Goal: Task Accomplishment & Management: Complete application form

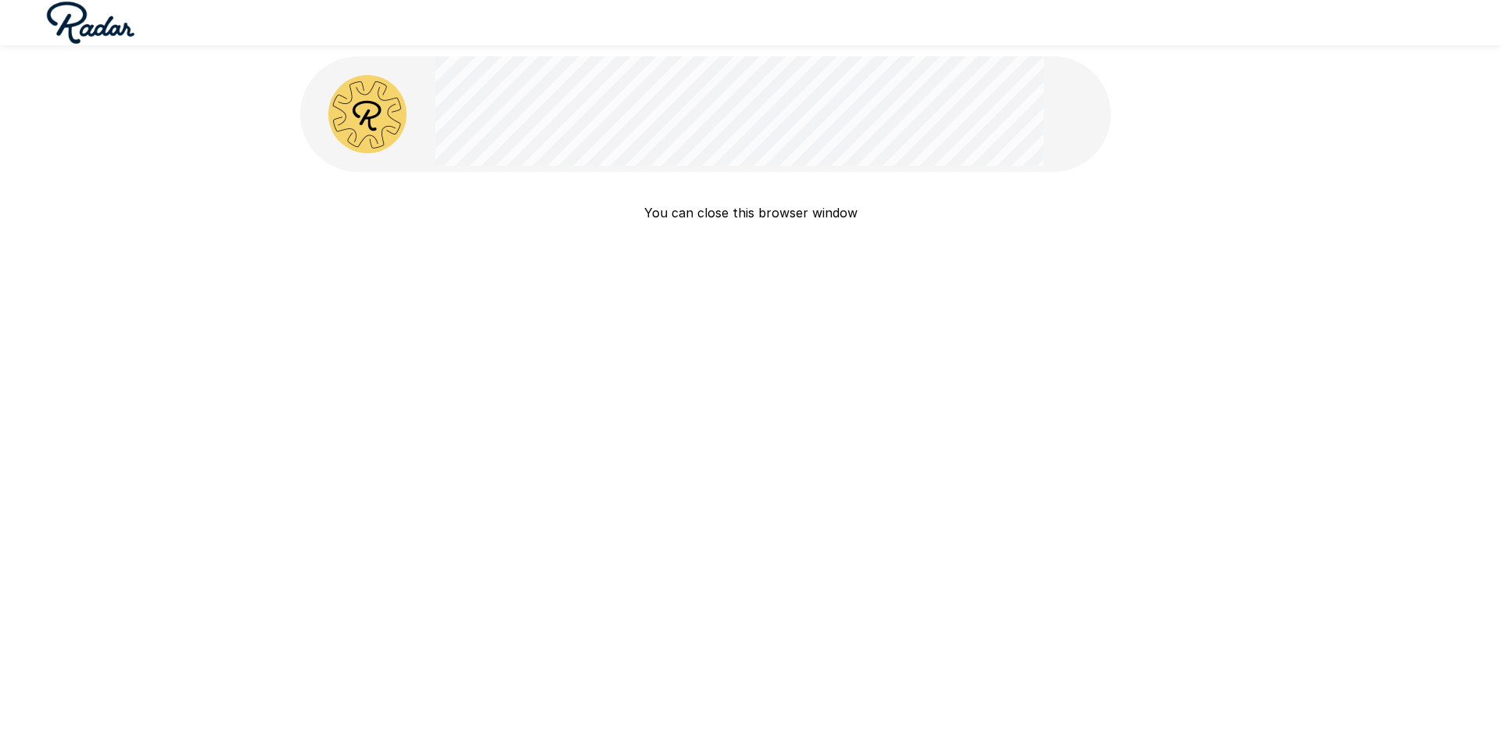
click at [707, 211] on p "You can close this browser window" at bounding box center [750, 212] width 901 height 19
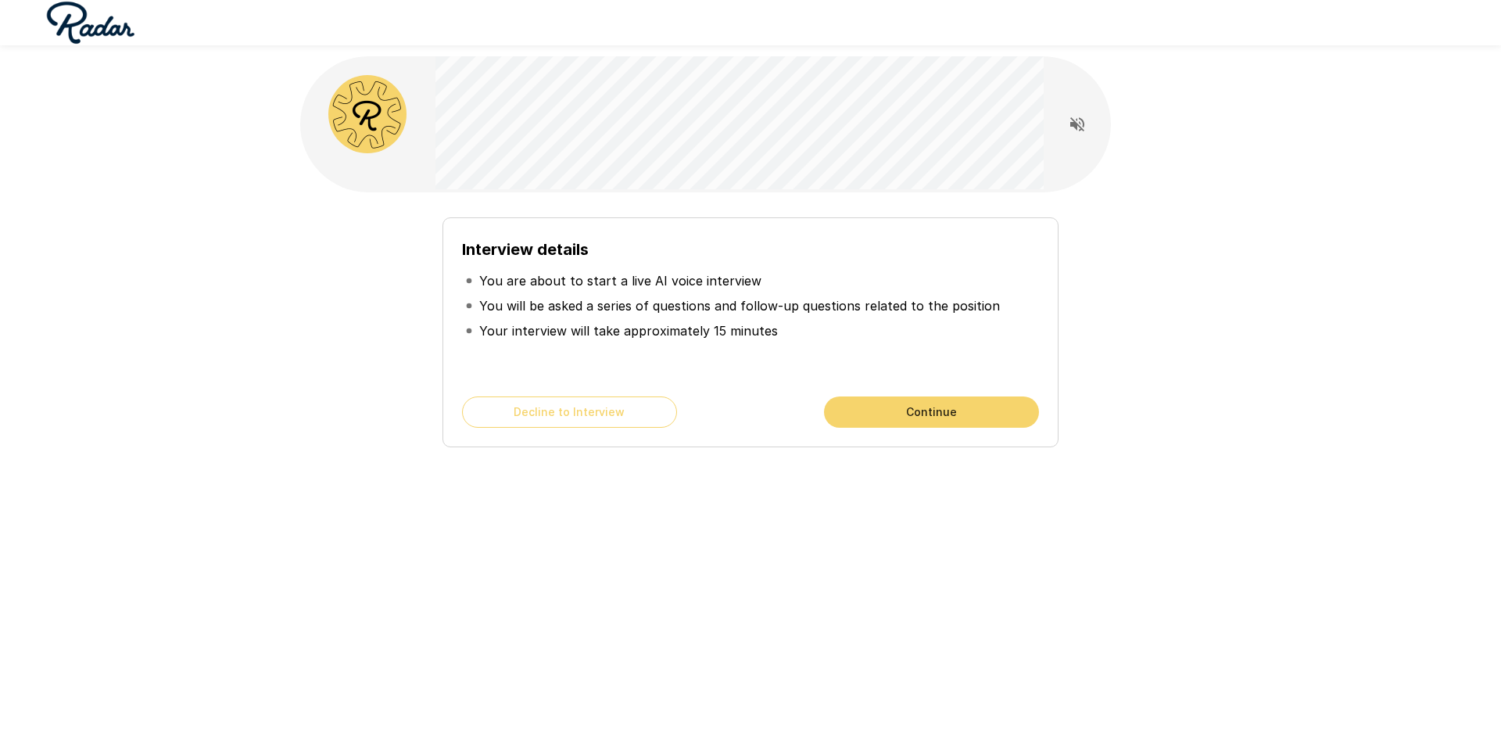
click at [895, 407] on button "Continue" at bounding box center [931, 411] width 215 height 31
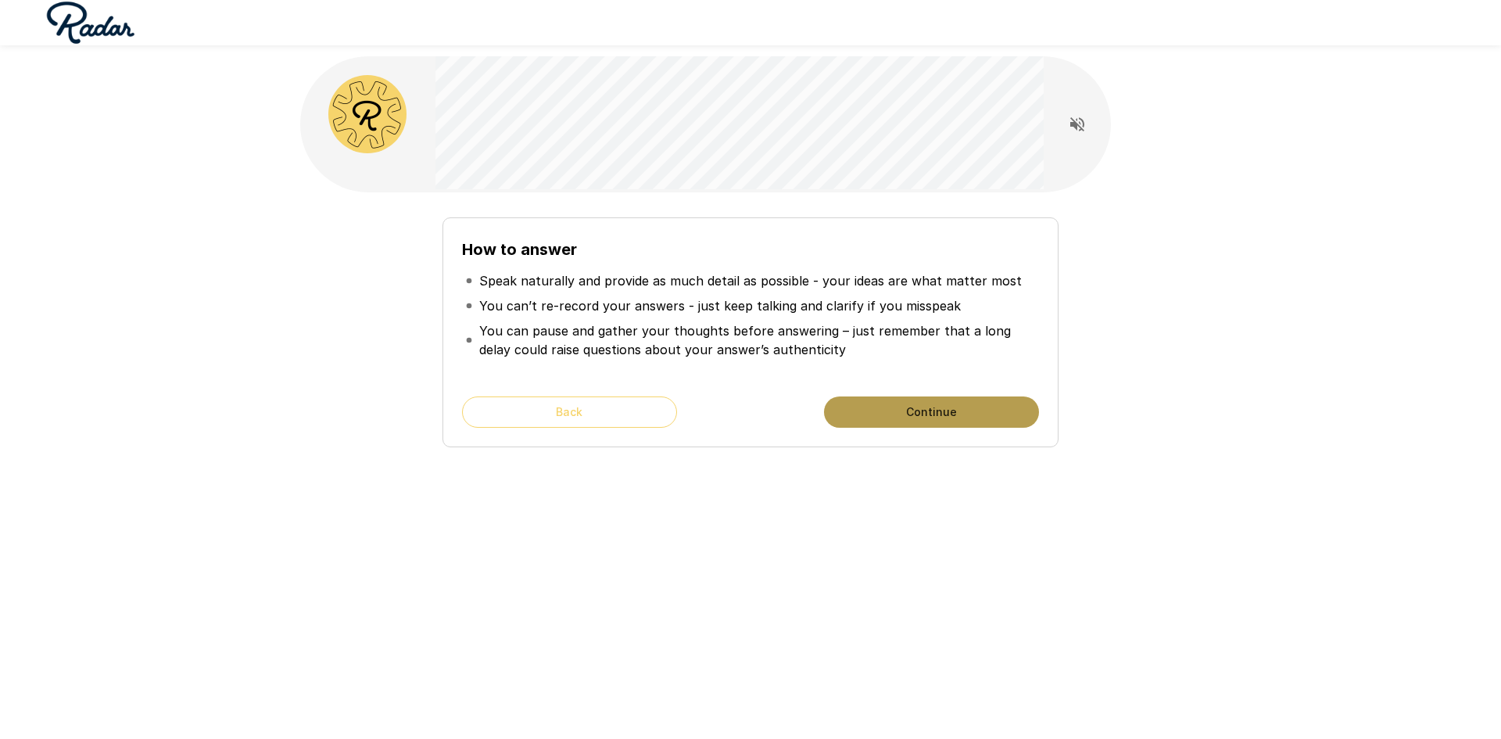
click at [895, 407] on button "Continue" at bounding box center [931, 411] width 215 height 31
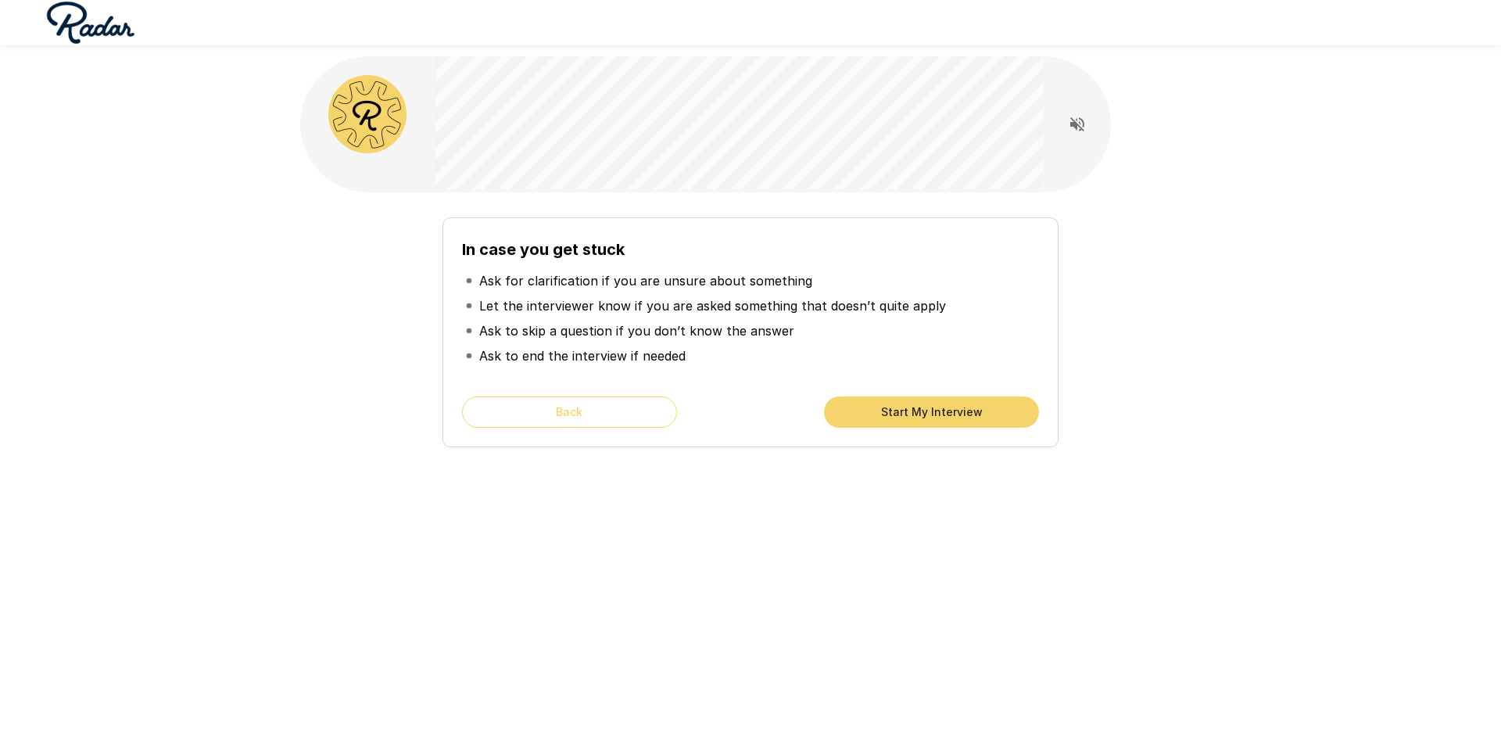
click at [895, 407] on button "Start My Interview" at bounding box center [931, 411] width 215 height 31
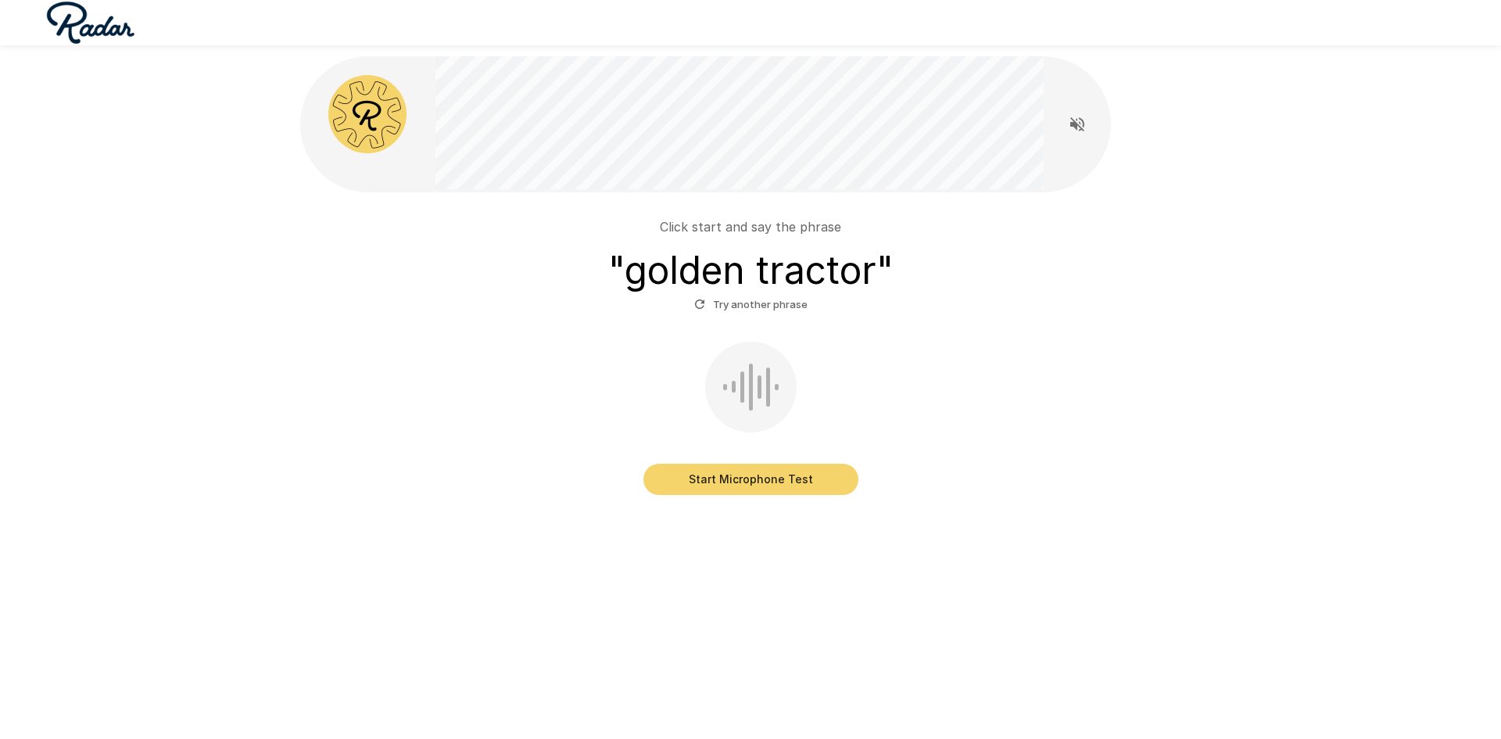
click at [762, 478] on button "Start Microphone Test" at bounding box center [751, 479] width 215 height 31
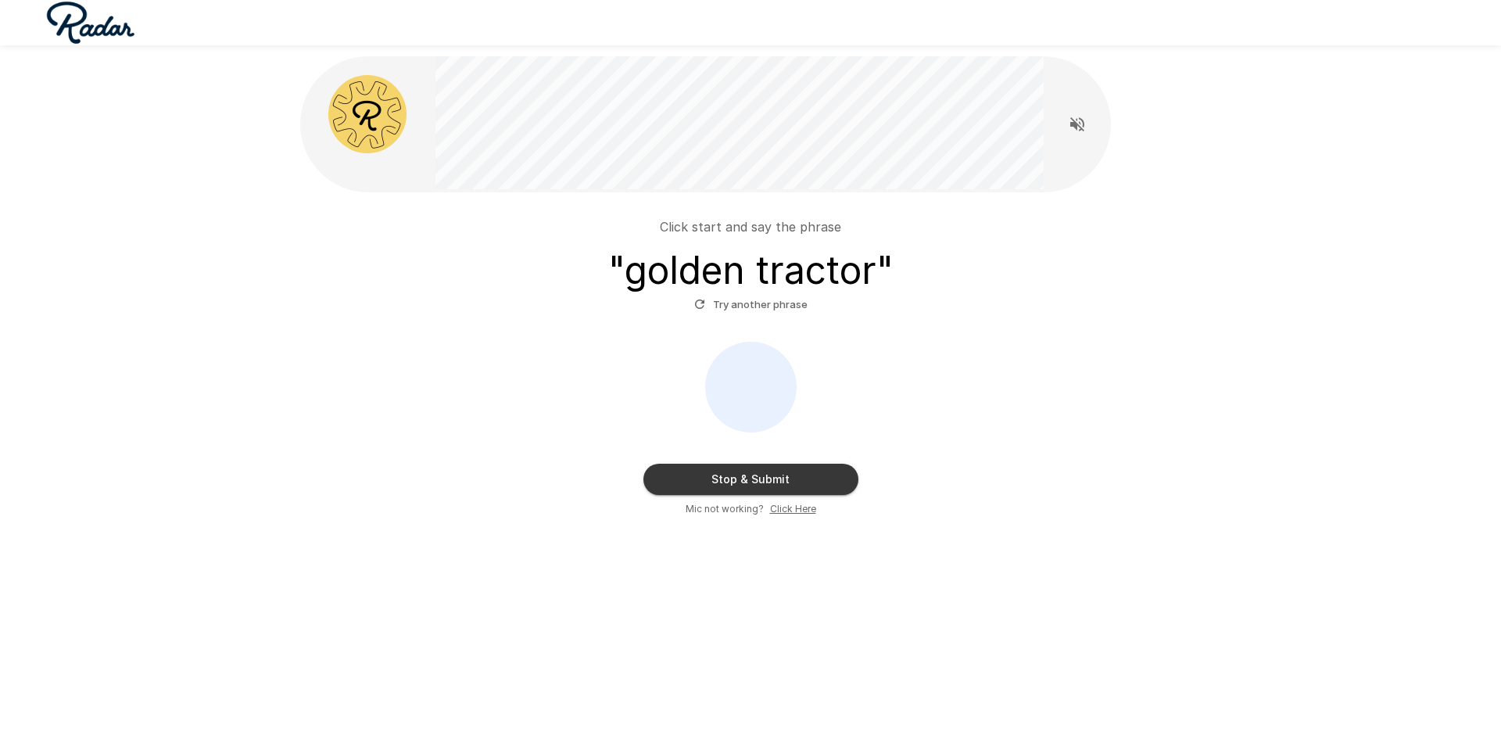
click at [780, 305] on button "Try another phrase" at bounding box center [750, 304] width 121 height 24
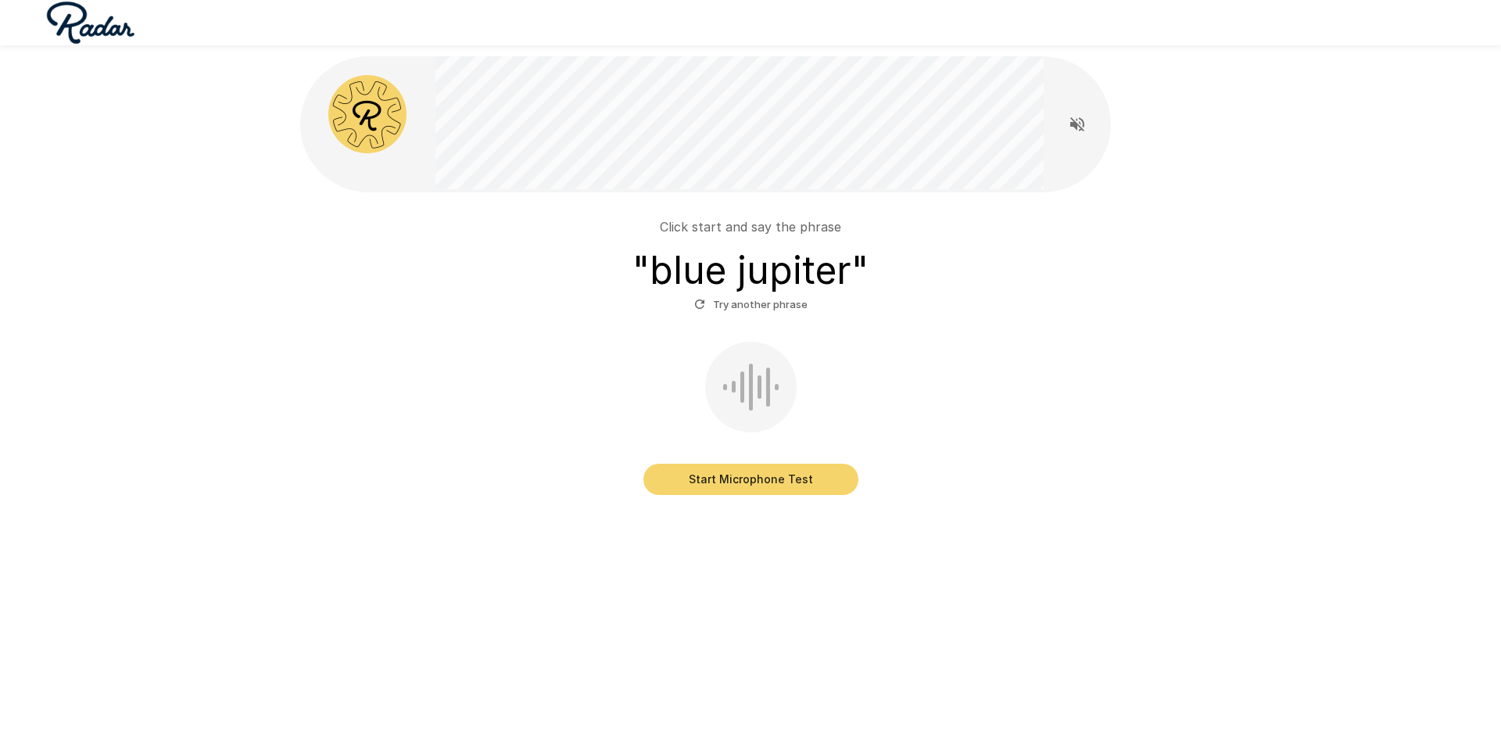
click at [806, 474] on button "Start Microphone Test" at bounding box center [751, 479] width 215 height 31
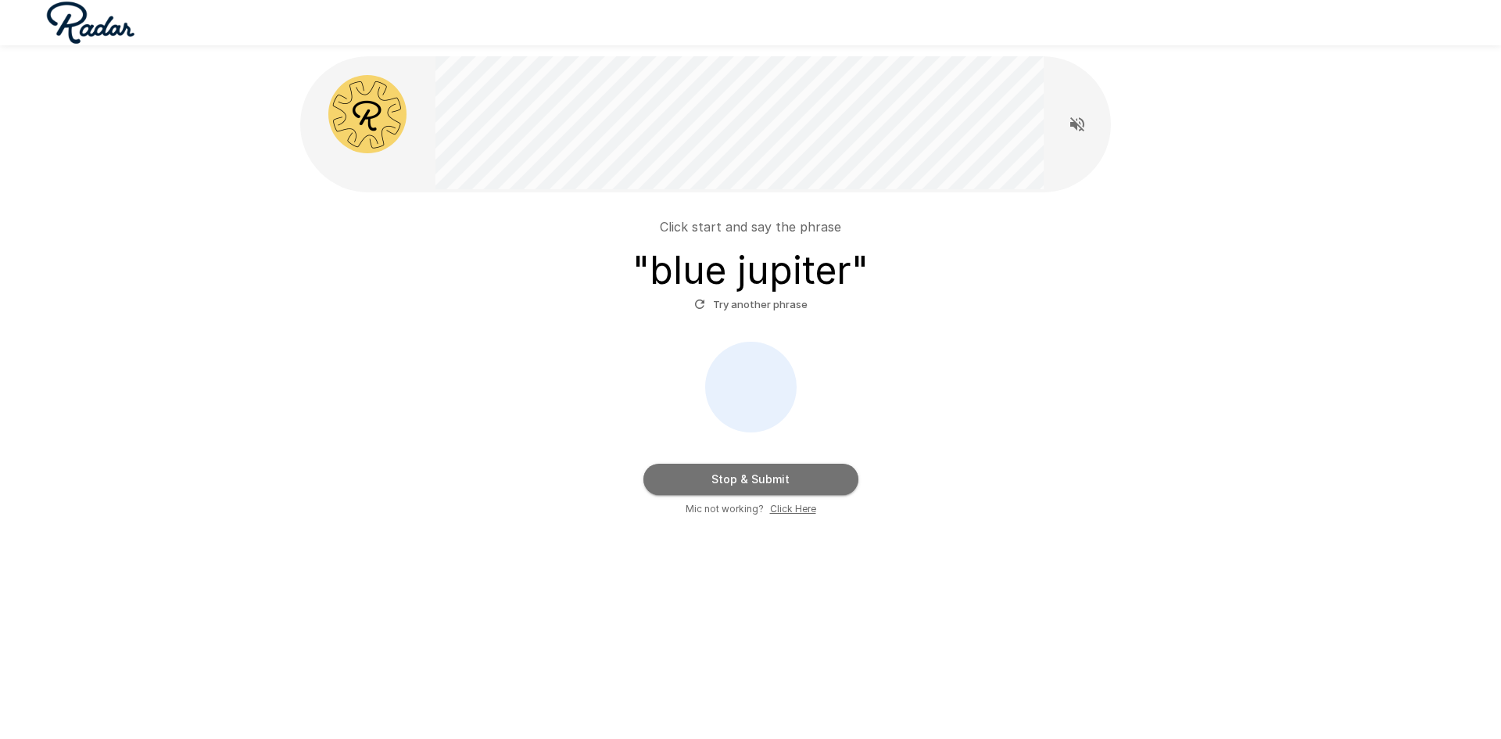
click at [817, 470] on button "Stop & Submit" at bounding box center [751, 479] width 215 height 31
click at [780, 480] on button "Stop & Submit" at bounding box center [751, 479] width 215 height 31
click at [762, 479] on button "Stop & Submit" at bounding box center [751, 479] width 215 height 31
click at [761, 481] on button "Stop & Submit" at bounding box center [751, 479] width 215 height 31
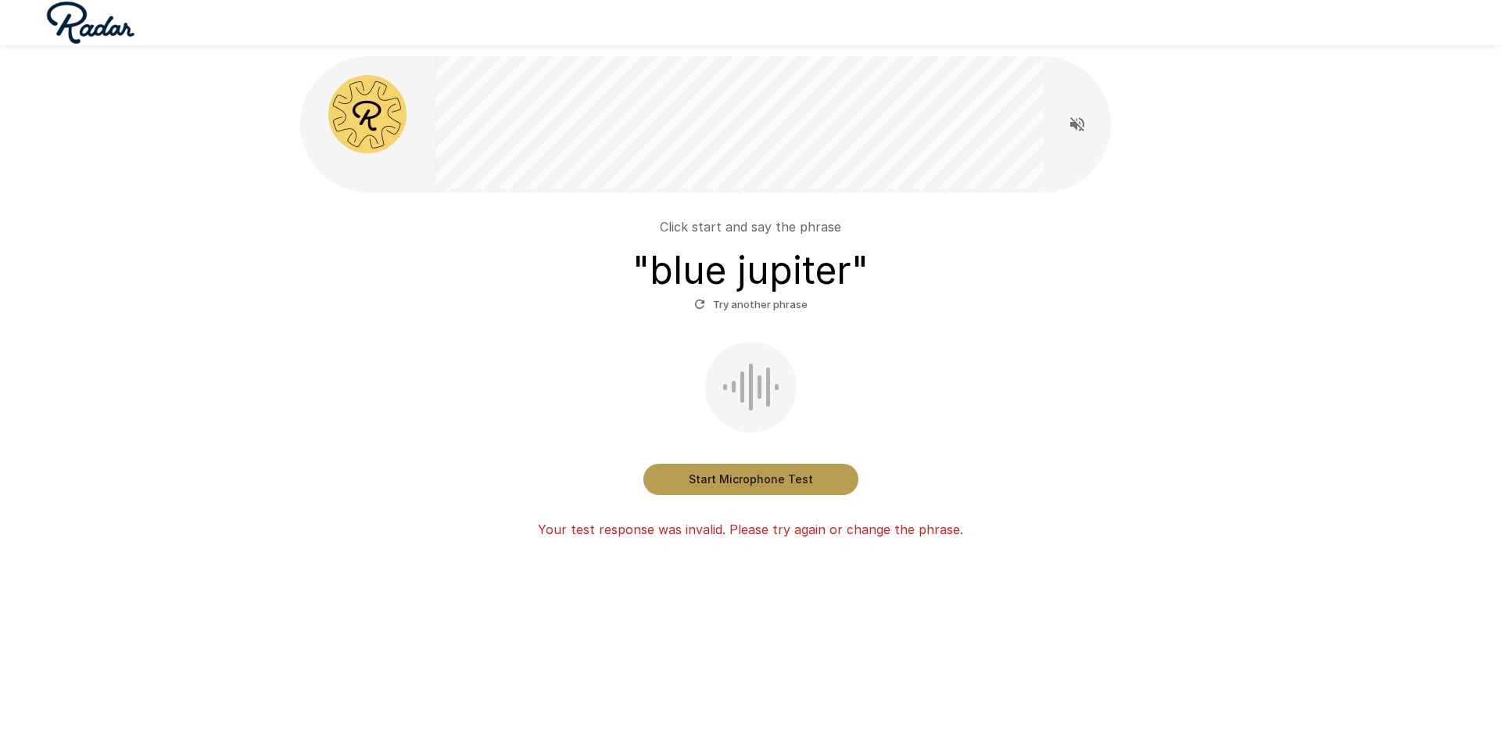
click at [761, 481] on button "Start Microphone Test" at bounding box center [751, 479] width 215 height 31
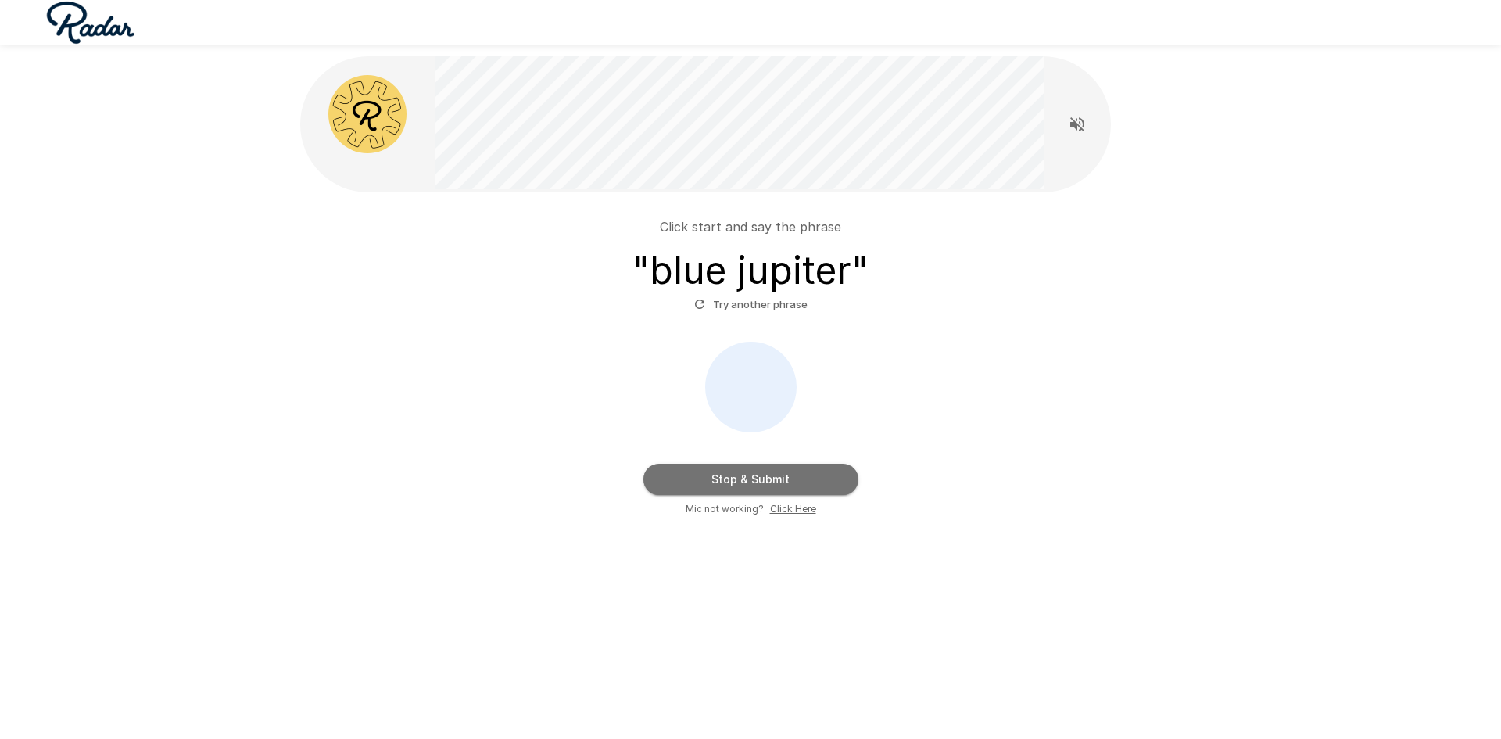
click at [761, 481] on button "Stop & Submit" at bounding box center [751, 479] width 215 height 31
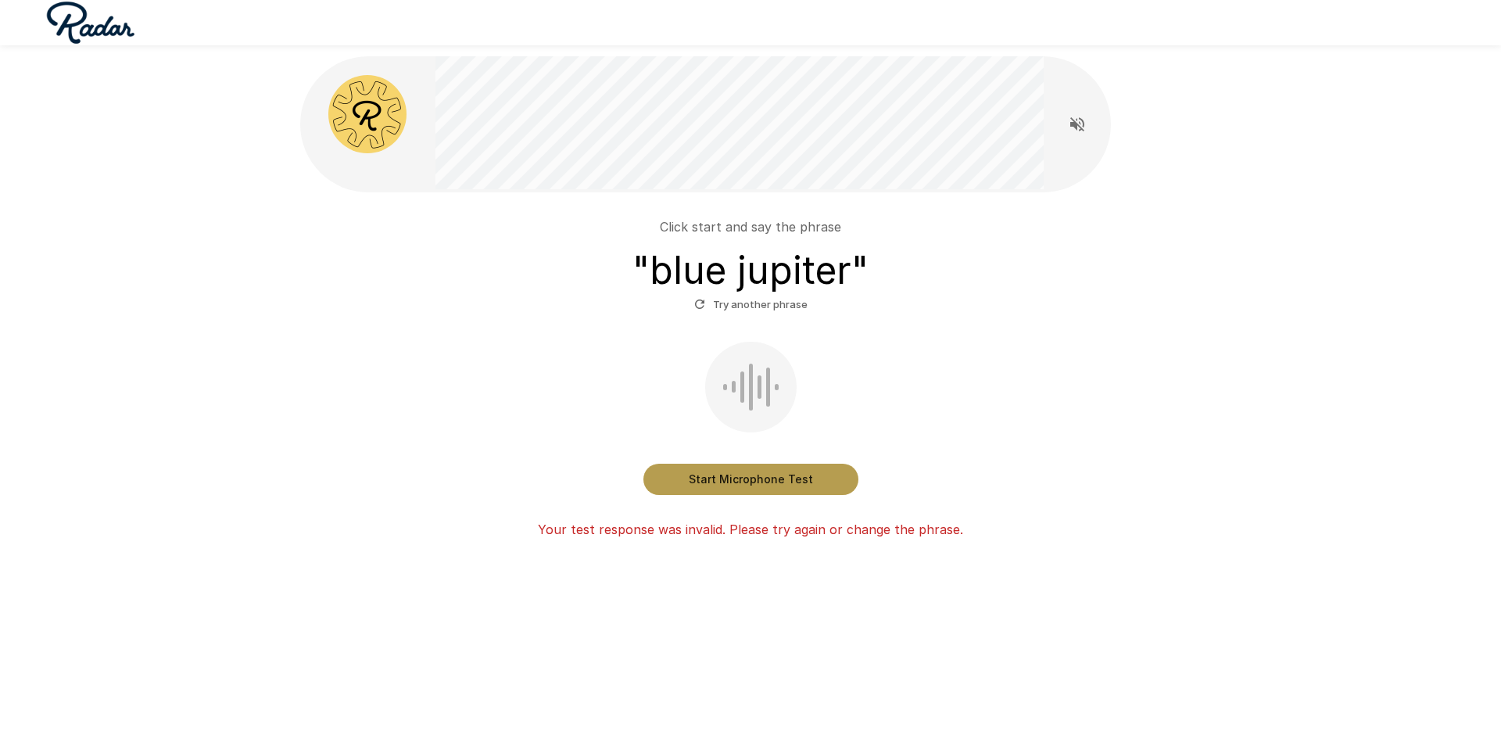
click at [761, 480] on button "Start Microphone Test" at bounding box center [751, 479] width 215 height 31
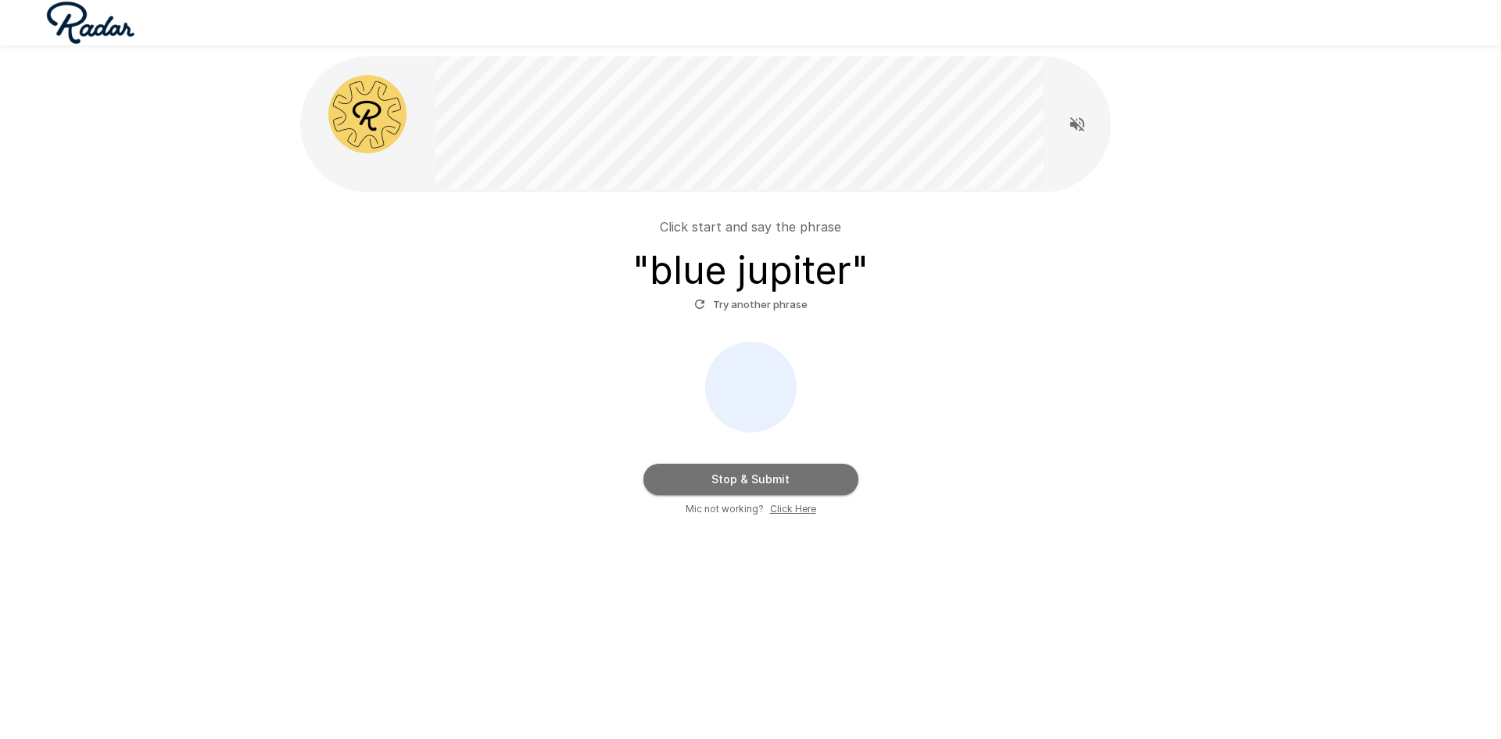
click at [761, 480] on button "Stop & Submit" at bounding box center [751, 479] width 215 height 31
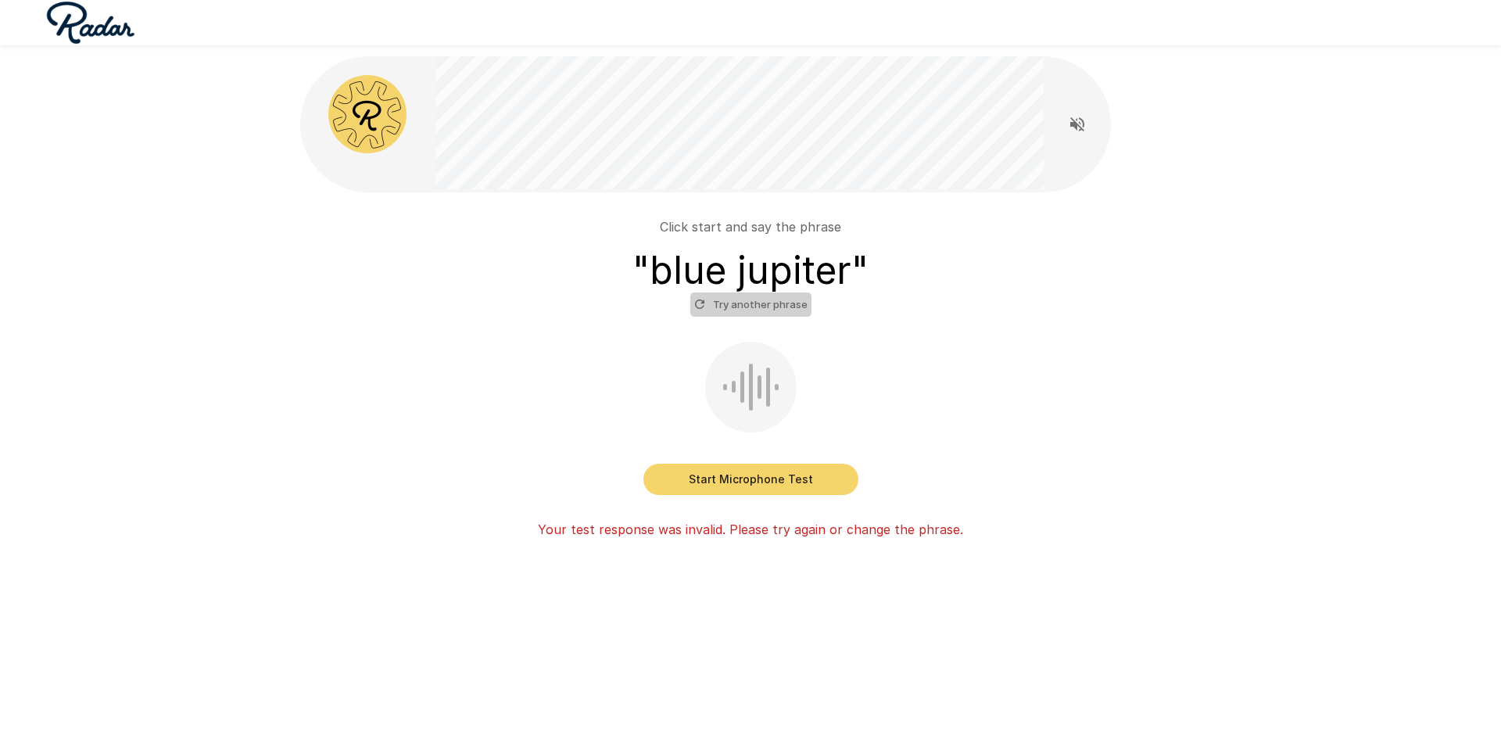
click at [756, 299] on button "Try another phrase" at bounding box center [750, 304] width 121 height 24
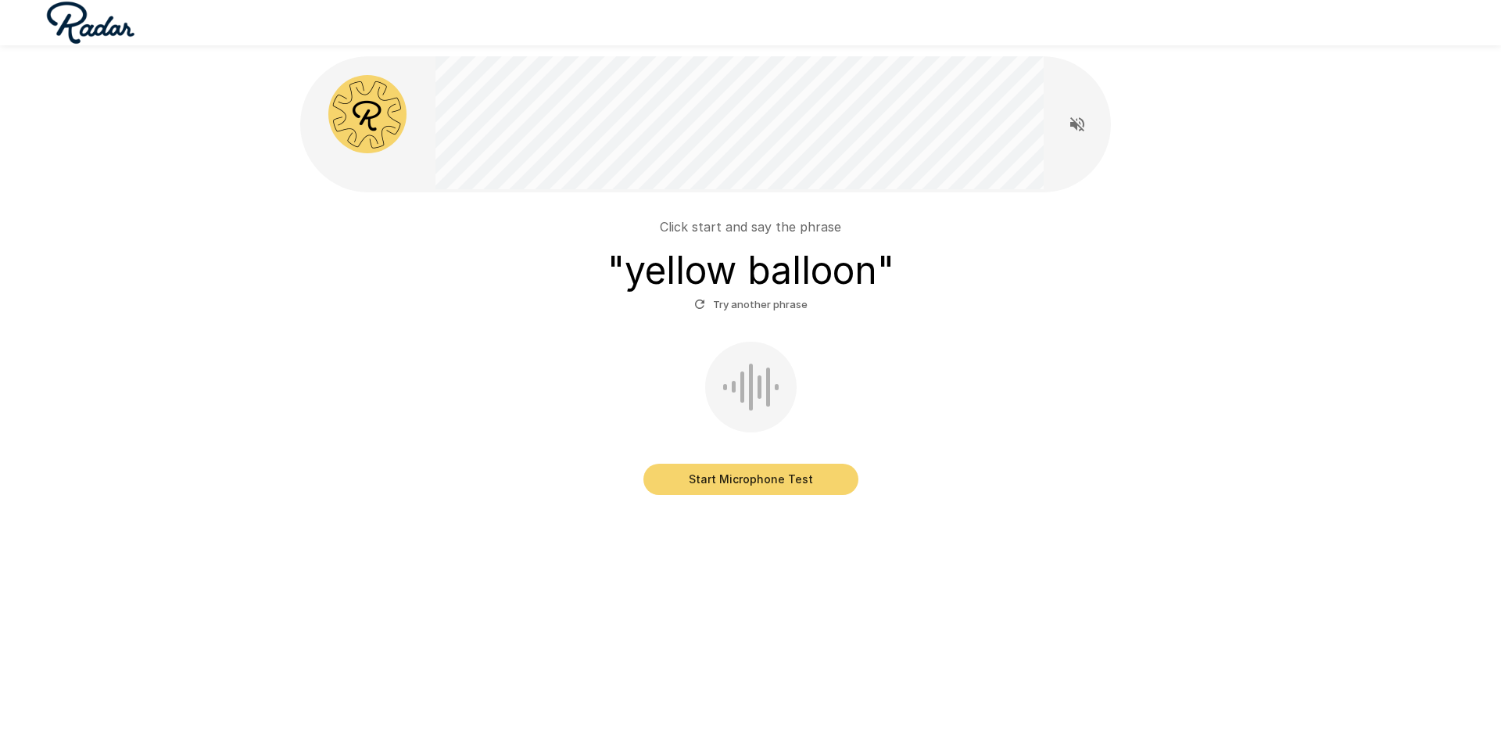
click at [790, 482] on button "Start Microphone Test" at bounding box center [751, 479] width 215 height 31
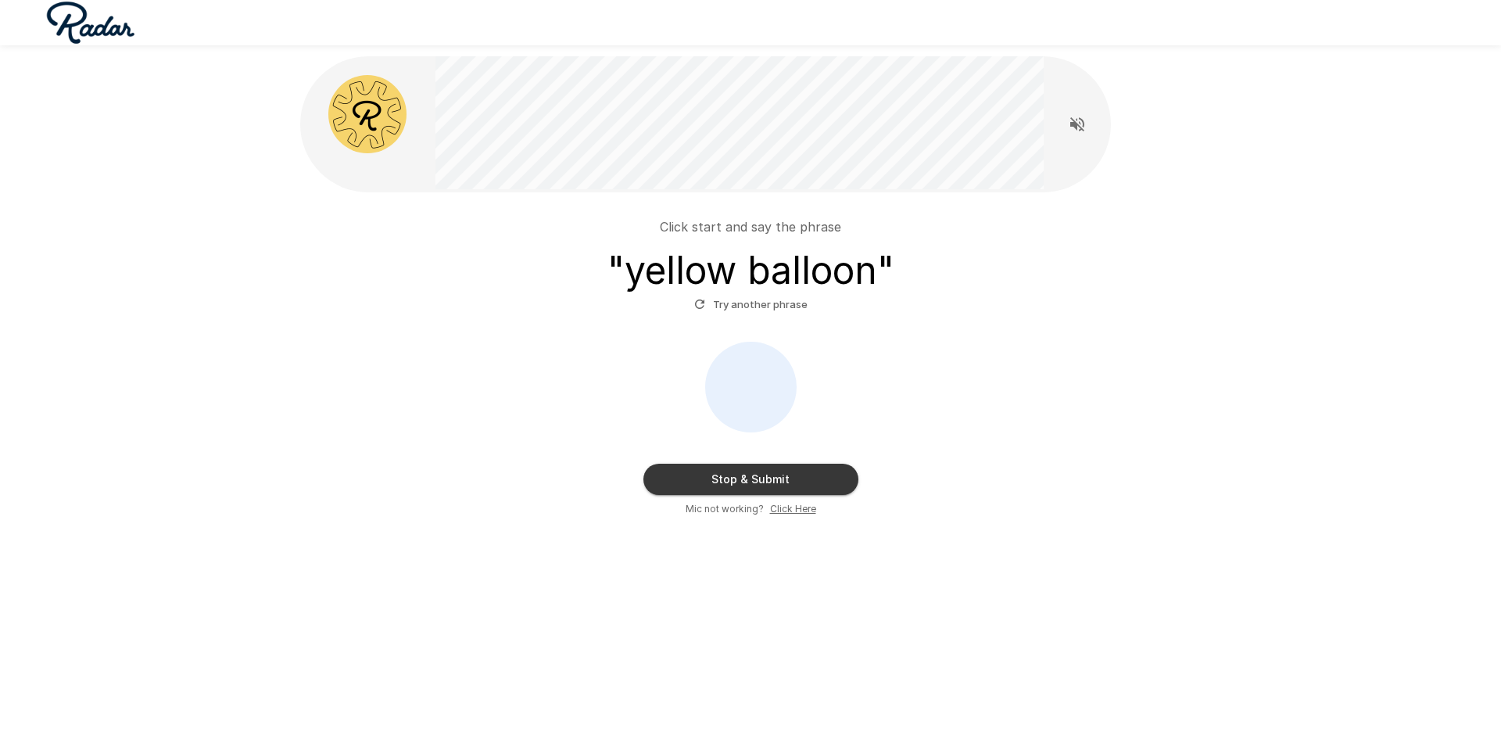
click at [790, 482] on button "Stop & Submit" at bounding box center [751, 479] width 215 height 31
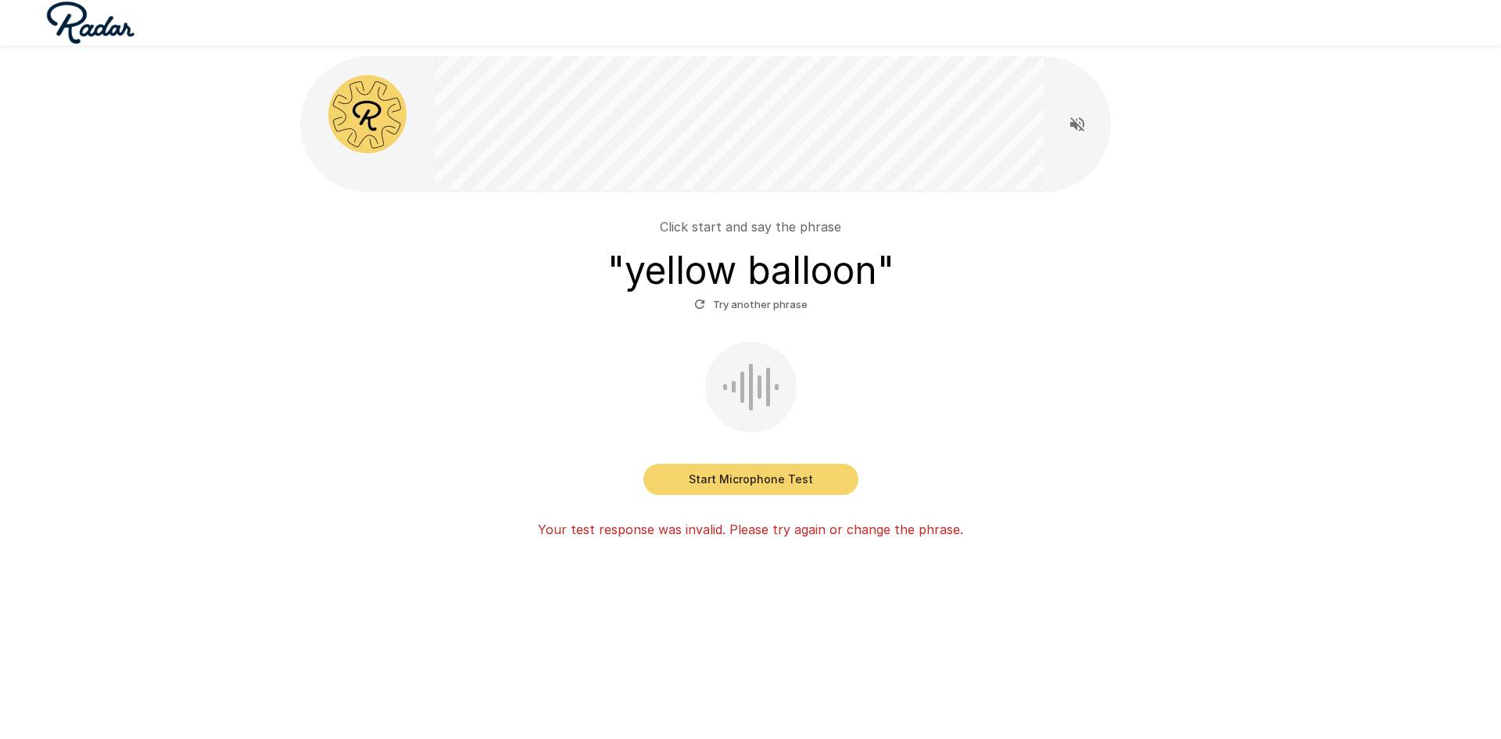
click at [790, 482] on button "Start Microphone Test" at bounding box center [751, 479] width 215 height 31
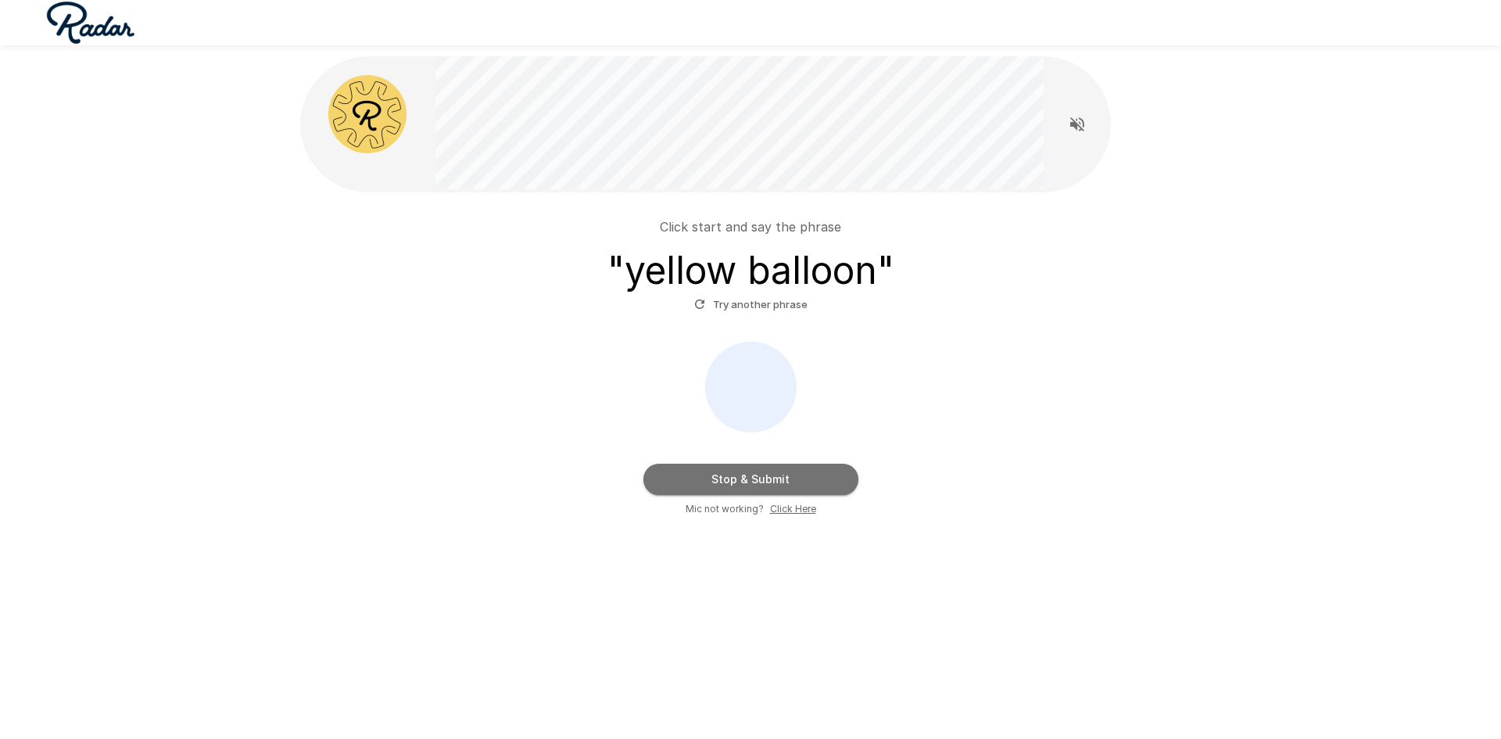
click at [790, 482] on button "Stop & Submit" at bounding box center [751, 479] width 215 height 31
